Goal: Task Accomplishment & Management: Use online tool/utility

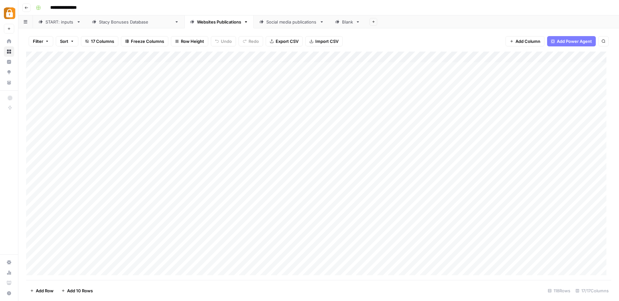
click at [424, 58] on div "Add Column" at bounding box center [318, 166] width 585 height 229
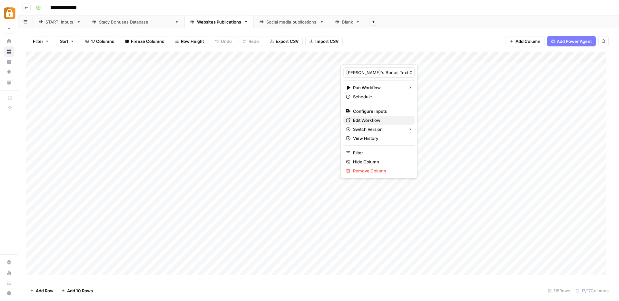
click at [366, 121] on span "Edit Workflow" at bounding box center [381, 120] width 56 height 6
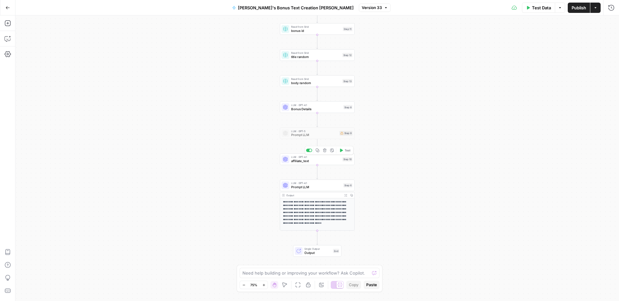
click at [316, 159] on span "affiliate_text" at bounding box center [315, 161] width 49 height 5
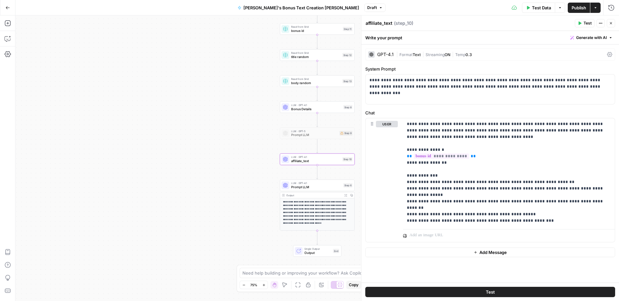
click at [323, 186] on span "Prompt LLM" at bounding box center [316, 187] width 50 height 5
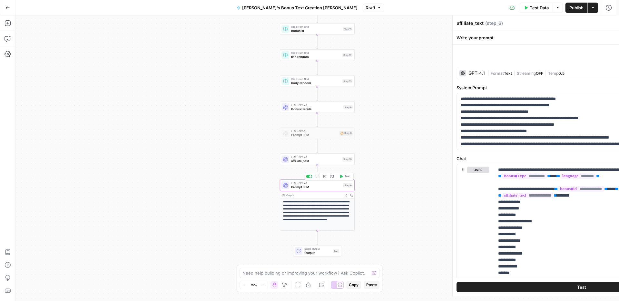
type textarea "Prompt LLM"
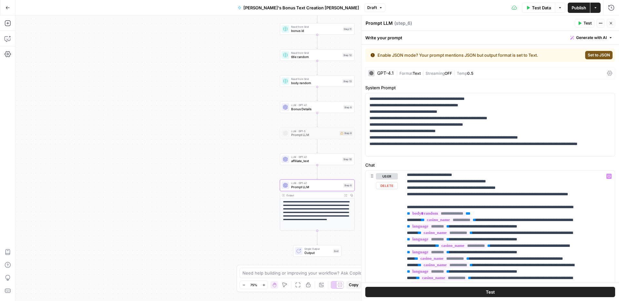
scroll to position [866, 0]
click at [411, 198] on p "**********" at bounding box center [504, 64] width 194 height 1515
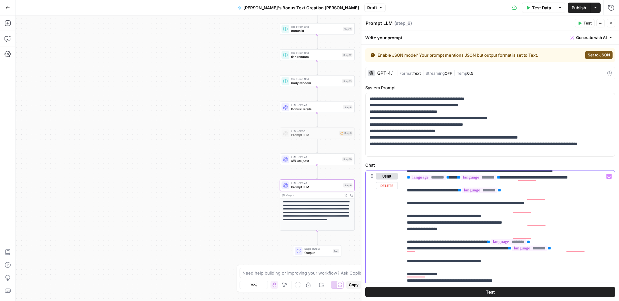
scroll to position [0, 0]
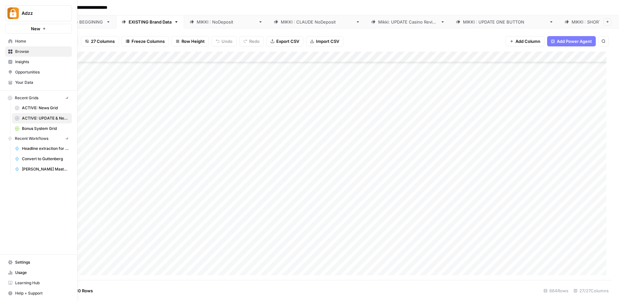
scroll to position [5900, 1459]
click at [16, 54] on span "Browse" at bounding box center [42, 52] width 54 height 6
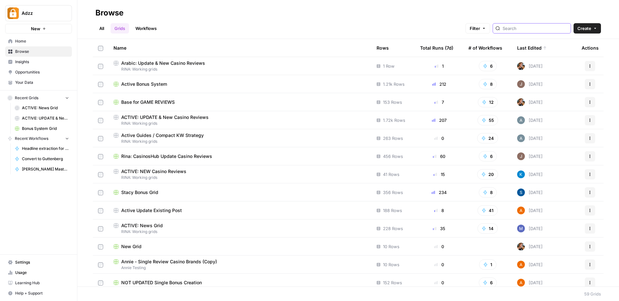
click at [542, 31] on input "search" at bounding box center [534, 28] width 65 height 6
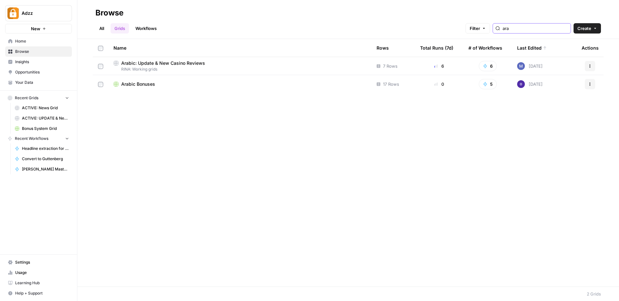
type input "ara"
click at [172, 68] on span "RINA: Working grids" at bounding box center [239, 69] width 253 height 6
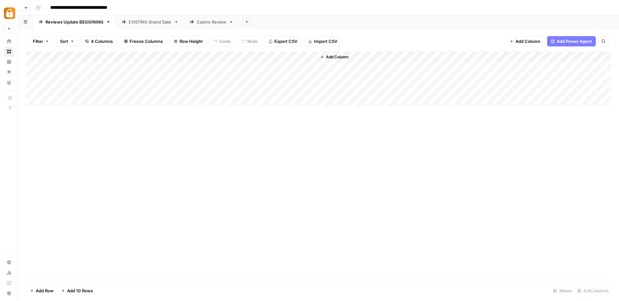
click at [135, 23] on div "EXISTING Brand Data" at bounding box center [150, 22] width 43 height 6
click at [205, 78] on div "Add Column" at bounding box center [318, 79] width 585 height 54
click at [213, 22] on div "Casino Review" at bounding box center [212, 22] width 30 height 6
click at [258, 71] on div "Add Column" at bounding box center [318, 68] width 585 height 32
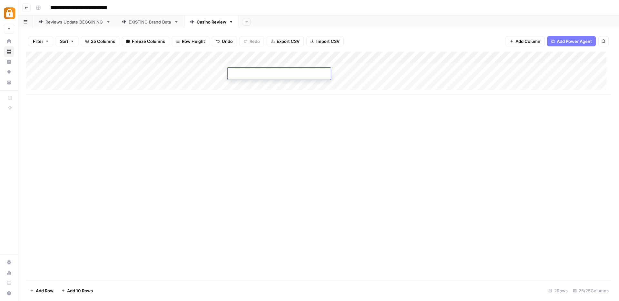
click at [258, 73] on textarea at bounding box center [279, 74] width 103 height 9
type textarea "**********"
click at [275, 136] on div "Add Column" at bounding box center [318, 166] width 585 height 229
click at [323, 70] on div "Add Column" at bounding box center [318, 73] width 585 height 43
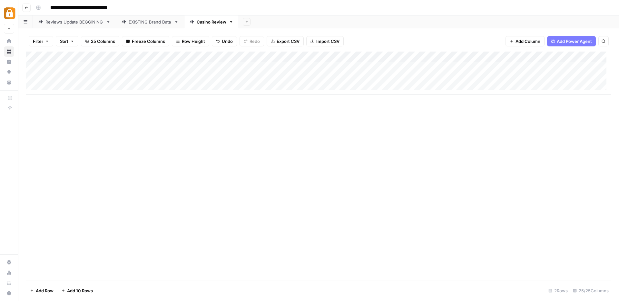
click at [344, 65] on div "Add Column" at bounding box center [318, 73] width 585 height 43
drag, startPoint x: 383, startPoint y: 71, endPoint x: 382, endPoint y: 75, distance: 4.5
click at [382, 75] on div "Add Column" at bounding box center [318, 73] width 585 height 43
click at [544, 78] on div "Add Column" at bounding box center [318, 73] width 585 height 43
click at [141, 25] on div "EXISTING Brand Data" at bounding box center [150, 22] width 43 height 6
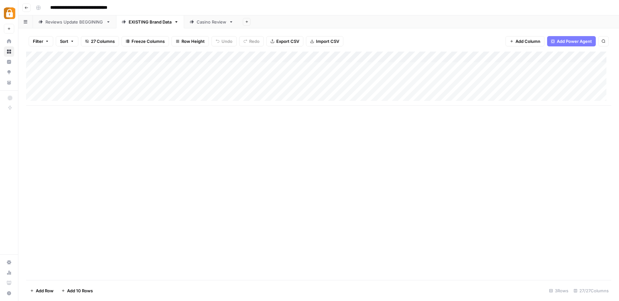
click at [192, 90] on div "Add Column" at bounding box center [318, 79] width 585 height 54
click at [210, 24] on div "Casino Review" at bounding box center [212, 22] width 30 height 6
drag, startPoint x: 471, startPoint y: 60, endPoint x: 399, endPoint y: 59, distance: 72.2
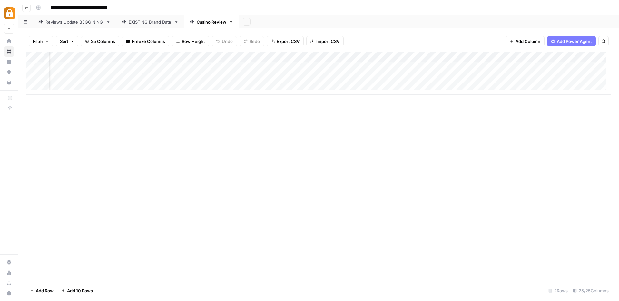
click at [399, 59] on div "Add Column" at bounding box center [318, 73] width 585 height 43
drag, startPoint x: 344, startPoint y: 61, endPoint x: 182, endPoint y: 56, distance: 162.2
click at [182, 56] on div "Add Column" at bounding box center [318, 73] width 585 height 43
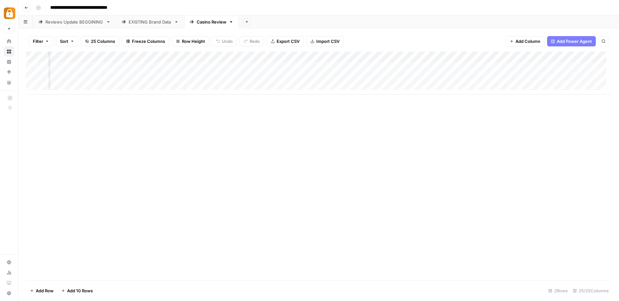
drag, startPoint x: 356, startPoint y: 61, endPoint x: 185, endPoint y: 58, distance: 170.8
click at [185, 58] on div "Add Column" at bounding box center [318, 73] width 585 height 43
drag, startPoint x: 386, startPoint y: 62, endPoint x: 218, endPoint y: 65, distance: 168.3
click at [218, 65] on div "Add Column" at bounding box center [318, 73] width 585 height 43
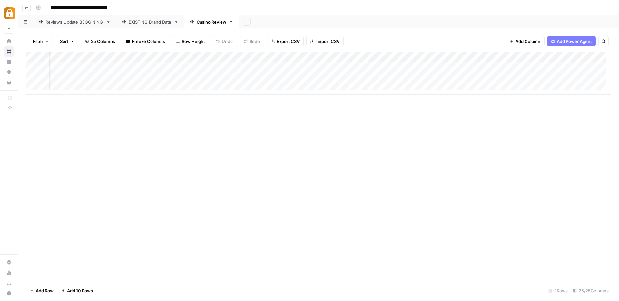
scroll to position [0, 79]
click at [168, 84] on div "Add Column" at bounding box center [318, 73] width 585 height 43
click at [149, 21] on div "EXISTING Brand Data" at bounding box center [150, 22] width 43 height 6
click at [201, 89] on div "Add Column" at bounding box center [318, 79] width 585 height 54
click at [203, 22] on div "Casino Review" at bounding box center [211, 21] width 55 height 13
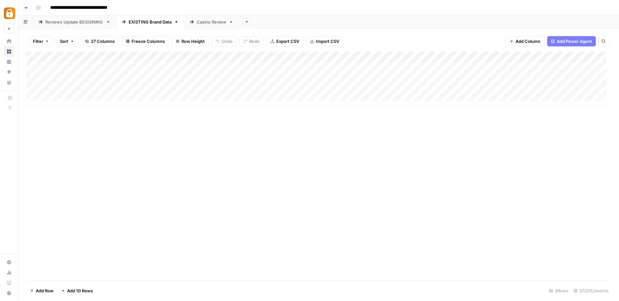
click at [215, 21] on div "Casino Review" at bounding box center [212, 22] width 30 height 6
click at [280, 88] on div "Add Column" at bounding box center [318, 79] width 585 height 54
click at [341, 74] on div "Add Column" at bounding box center [318, 79] width 585 height 54
drag, startPoint x: 382, startPoint y: 82, endPoint x: 382, endPoint y: 86, distance: 4.2
click at [382, 86] on div "Add Column" at bounding box center [318, 79] width 585 height 54
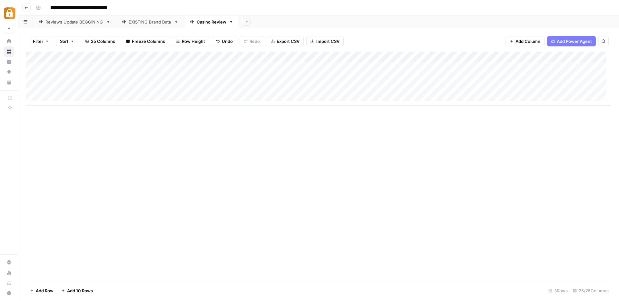
click at [546, 89] on div "Add Column" at bounding box center [318, 79] width 585 height 54
click at [157, 23] on div "EXISTING Brand Data" at bounding box center [150, 22] width 43 height 6
click at [208, 24] on div "Casino Review" at bounding box center [212, 22] width 30 height 6
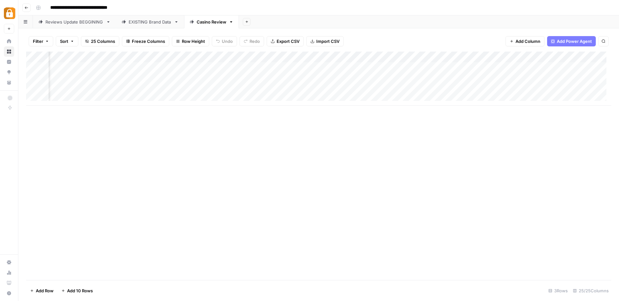
scroll to position [0, 123]
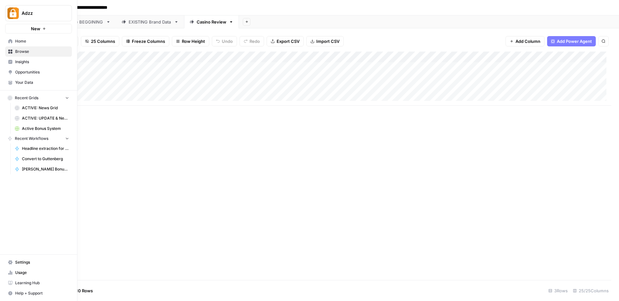
click at [9, 53] on icon at bounding box center [10, 52] width 4 height 4
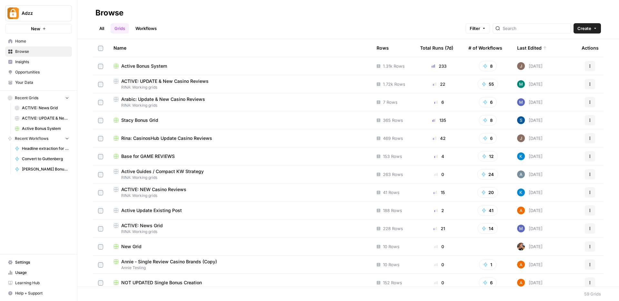
click at [157, 68] on span "Active Bonus System" at bounding box center [144, 66] width 46 height 6
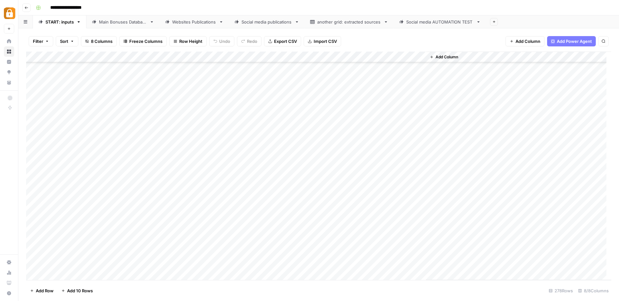
scroll to position [2839, 0]
click at [170, 110] on div "Add Column" at bounding box center [318, 166] width 585 height 229
click at [131, 24] on div "Main Bonuses Database" at bounding box center [123, 22] width 48 height 6
click at [158, 139] on div "Add Column" at bounding box center [318, 166] width 585 height 229
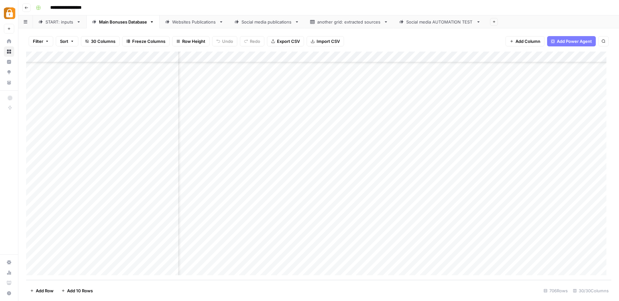
scroll to position [7534, 245]
click at [205, 24] on div "Websites Publications" at bounding box center [194, 22] width 44 height 6
click at [172, 128] on div "Add Column" at bounding box center [318, 166] width 585 height 229
click at [289, 128] on div "Add Column" at bounding box center [318, 166] width 585 height 229
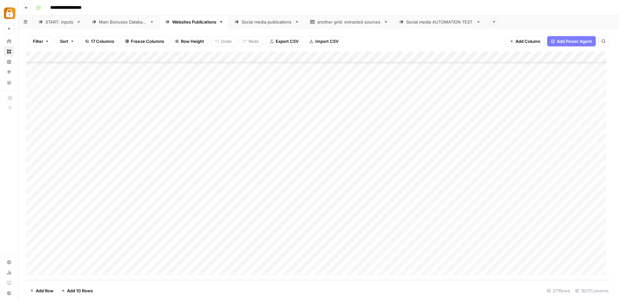
click at [128, 24] on div "Main Bonuses Database" at bounding box center [123, 22] width 48 height 6
click at [114, 140] on div "Add Column" at bounding box center [318, 166] width 585 height 229
click at [123, 139] on div "Add Column" at bounding box center [318, 166] width 585 height 229
click at [63, 24] on div "START: inputs" at bounding box center [59, 22] width 28 height 6
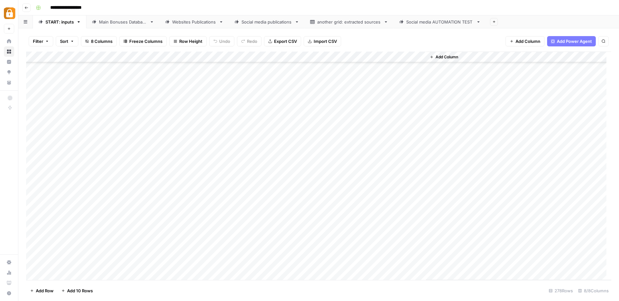
scroll to position [2839, 0]
click at [130, 24] on div "Main Bonuses Database" at bounding box center [123, 22] width 48 height 6
click at [109, 258] on div "Add Column" at bounding box center [318, 166] width 585 height 229
click at [421, 139] on div "Add Column" at bounding box center [318, 166] width 585 height 229
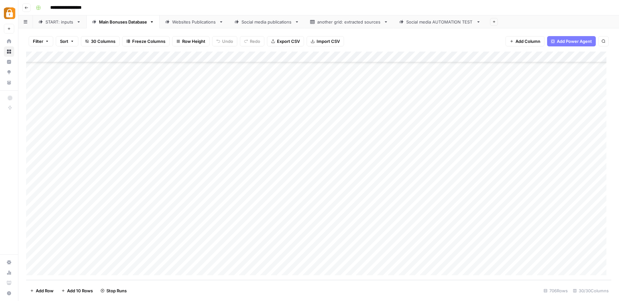
click at [190, 24] on div "Websites Publications" at bounding box center [194, 22] width 44 height 6
click at [443, 127] on div "Add Column" at bounding box center [318, 166] width 585 height 229
click at [285, 139] on div "Add Column" at bounding box center [318, 166] width 585 height 229
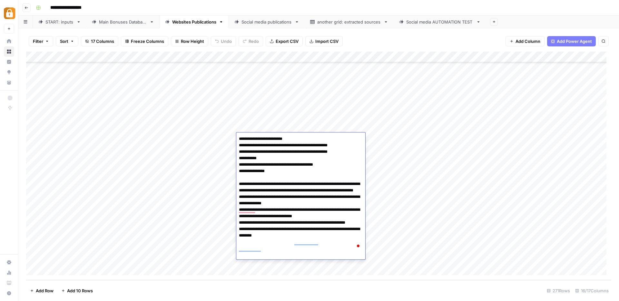
click at [360, 124] on div "Add Column" at bounding box center [318, 166] width 585 height 229
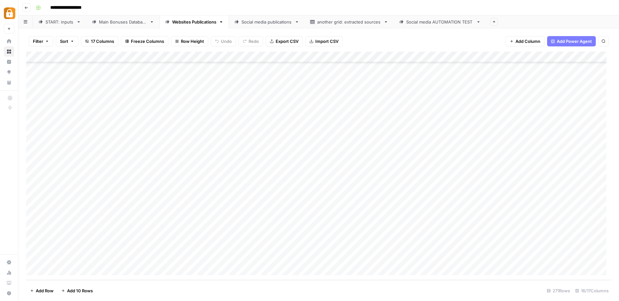
click at [362, 125] on div "Add Column" at bounding box center [318, 166] width 585 height 229
click at [491, 114] on div "Add Column" at bounding box center [318, 166] width 585 height 229
click at [391, 128] on div "Add Column" at bounding box center [318, 166] width 585 height 229
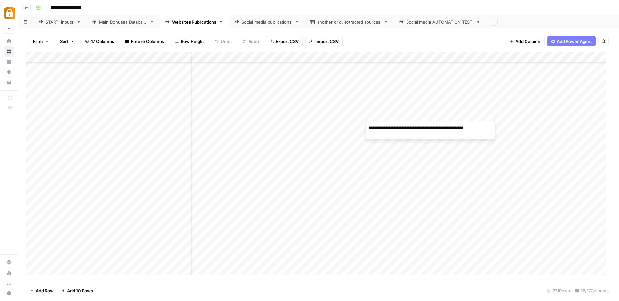
click at [451, 113] on div "Add Column" at bounding box center [318, 166] width 585 height 229
click at [474, 127] on div "Add Column" at bounding box center [318, 166] width 585 height 229
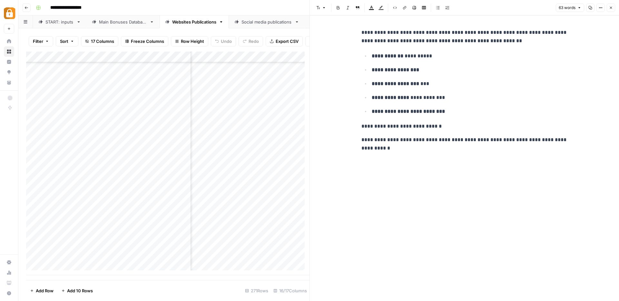
click at [437, 127] on p "**********" at bounding box center [464, 126] width 206 height 8
click at [611, 8] on icon "button" at bounding box center [611, 8] width 4 height 4
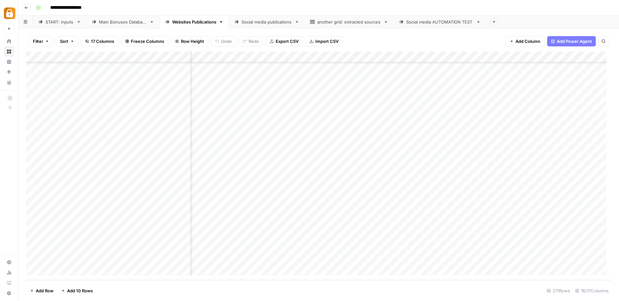
click at [514, 128] on div "Add Column" at bounding box center [318, 166] width 585 height 229
click at [522, 116] on div "Add Column" at bounding box center [318, 166] width 585 height 229
click at [580, 128] on div "Add Column" at bounding box center [318, 166] width 585 height 229
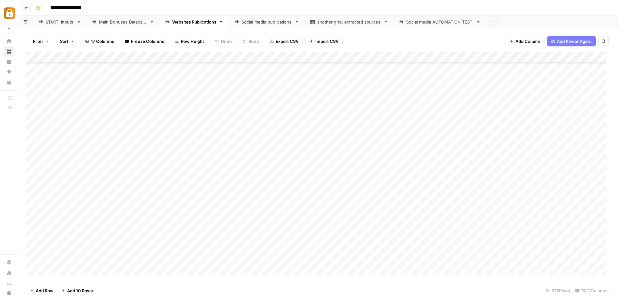
scroll to position [2778, 0]
click at [257, 259] on div "Add Column" at bounding box center [318, 166] width 585 height 229
click at [182, 116] on div "Add Column" at bounding box center [318, 166] width 585 height 229
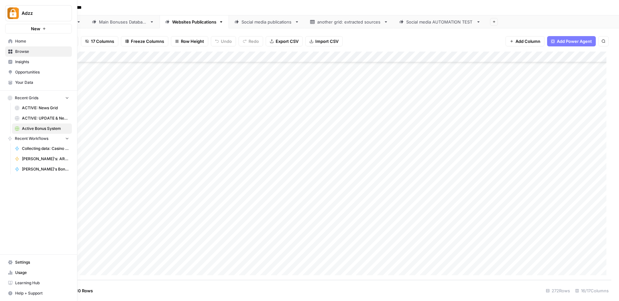
click at [9, 52] on icon at bounding box center [10, 52] width 4 height 4
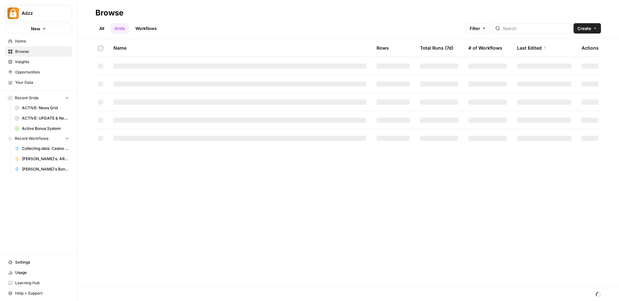
click at [36, 50] on span "Browse" at bounding box center [42, 52] width 54 height 6
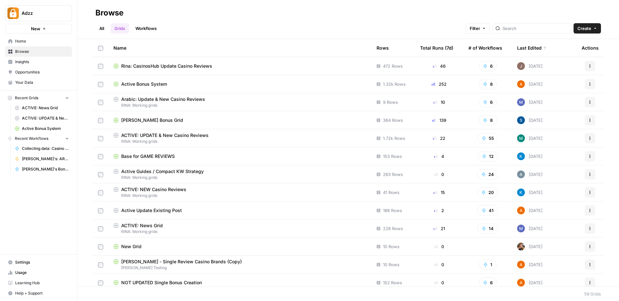
click at [222, 122] on div "Stacy Bonus Grid" at bounding box center [239, 120] width 253 height 6
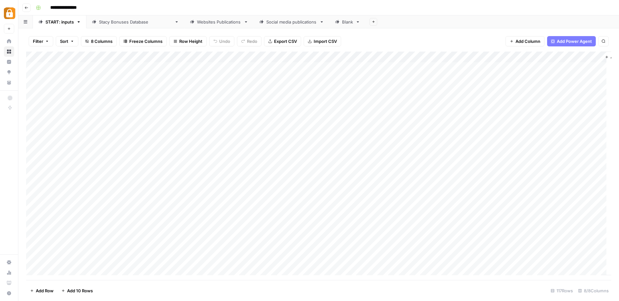
click at [197, 23] on div "Websites Publications" at bounding box center [219, 22] width 44 height 6
